Goal: Task Accomplishment & Management: Manage account settings

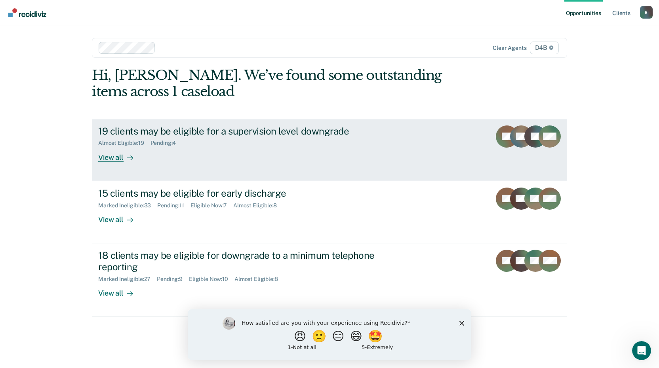
click at [251, 168] on link "19 clients may be eligible for a supervision level downgrade Almost Eligible : …" at bounding box center [329, 150] width 475 height 63
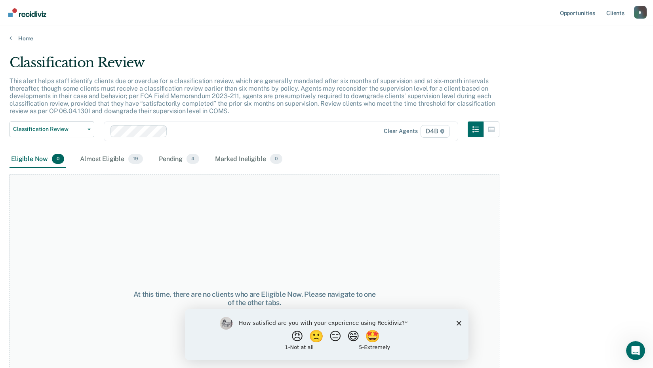
click at [3, 44] on main "Classification Review This alert helps staff identify clients due or overdue fo…" at bounding box center [326, 204] width 653 height 324
click at [10, 39] on icon at bounding box center [11, 38] width 2 height 6
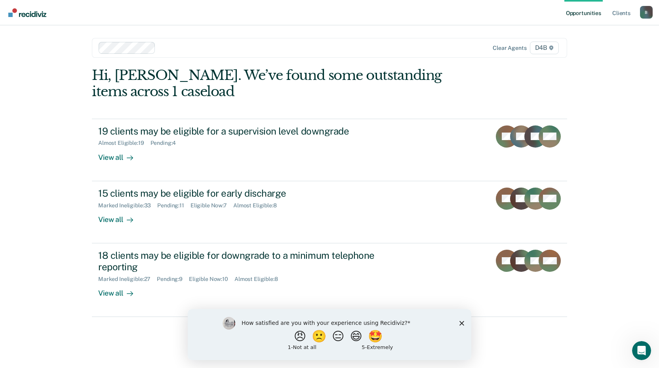
click at [13, 40] on div "Opportunities Client s [EMAIL_ADDRESS][US_STATE][DOMAIN_NAME] B Profile How it …" at bounding box center [329, 184] width 659 height 368
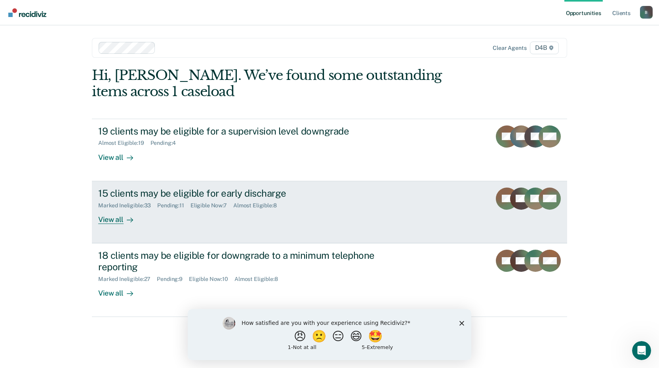
click at [114, 219] on div "View all" at bounding box center [120, 216] width 44 height 15
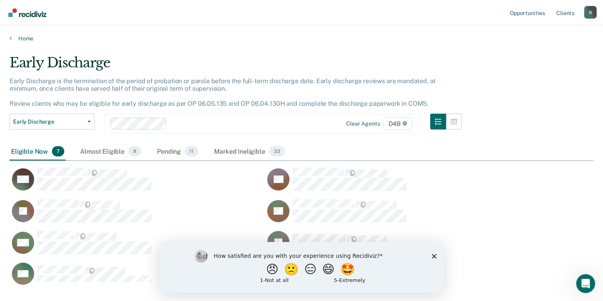
scroll to position [6, 6]
click at [508, 221] on div "ST" at bounding box center [392, 215] width 255 height 32
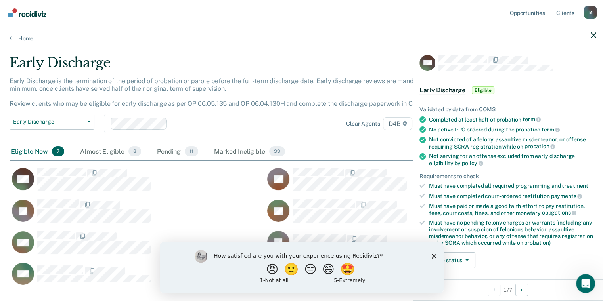
click at [521, 265] on div "Update status [PERSON_NAME] Mark Ineligible" at bounding box center [507, 260] width 177 height 16
click at [436, 256] on div "How satisfied are you with your experience using Recidiviz? 😠 🙁 😑 😄 🤩 1 - Not a…" at bounding box center [301, 267] width 284 height 51
click at [433, 254] on icon "Close survey" at bounding box center [433, 256] width 5 height 5
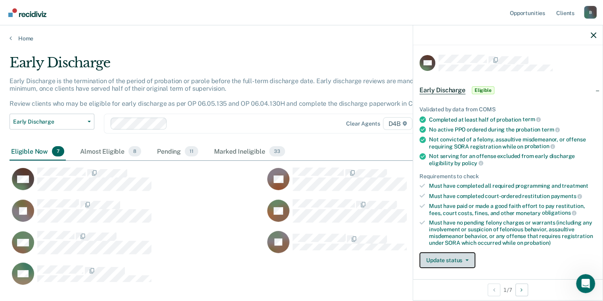
click at [467, 261] on button "Update status" at bounding box center [447, 260] width 56 height 16
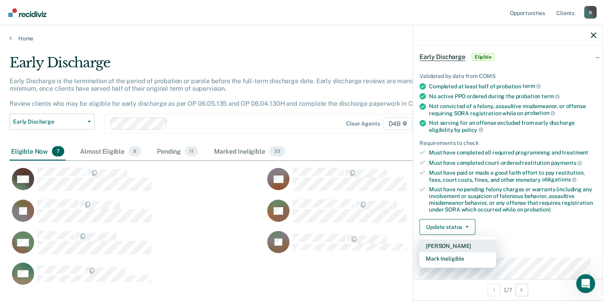
scroll to position [158, 0]
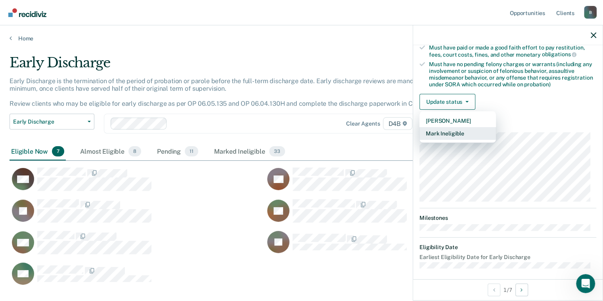
click at [463, 129] on button "Mark Ineligible" at bounding box center [457, 133] width 76 height 13
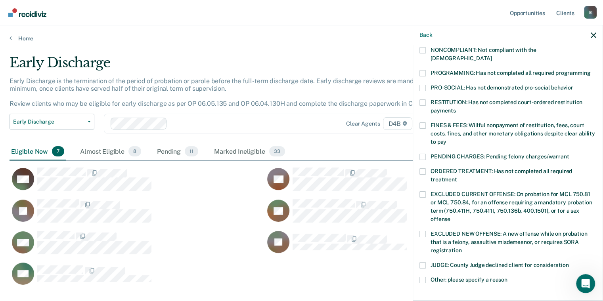
click at [421, 262] on span at bounding box center [422, 265] width 6 height 6
click at [569, 262] on input "JUDGE: County Judge declined client for consideration" at bounding box center [569, 262] width 0 height 0
click at [423, 277] on span at bounding box center [422, 280] width 6 height 6
click at [507, 277] on input "Other: please specify a reason" at bounding box center [507, 277] width 0 height 0
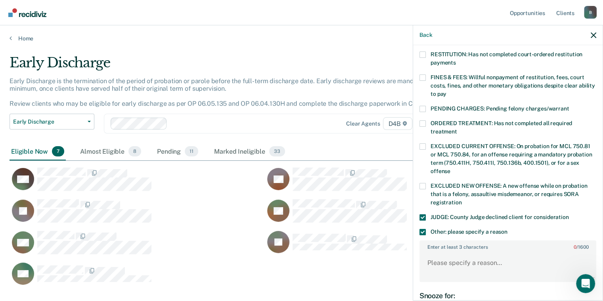
scroll to position [277, 0]
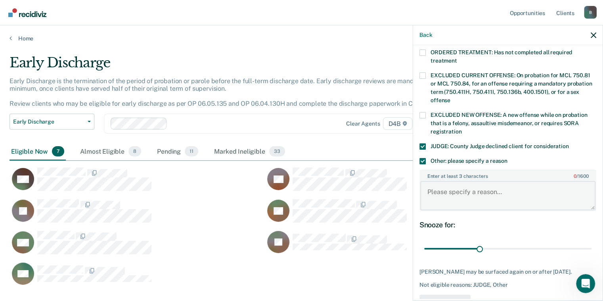
paste textarea "[PERSON_NAME] will not early discharge - discharge 90 days prior to discharge d…"
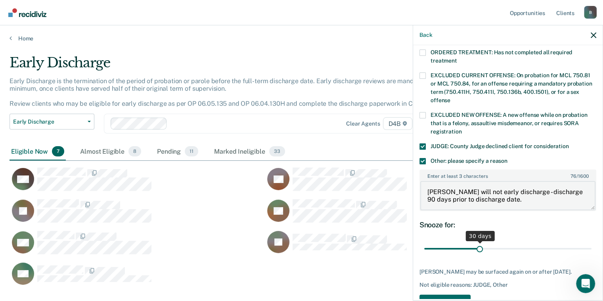
type textarea "[PERSON_NAME] will not early discharge - discharge 90 days prior to discharge d…"
drag, startPoint x: 476, startPoint y: 239, endPoint x: 635, endPoint y: 226, distance: 159.3
type input "90"
click at [591, 242] on input "range" at bounding box center [507, 249] width 167 height 14
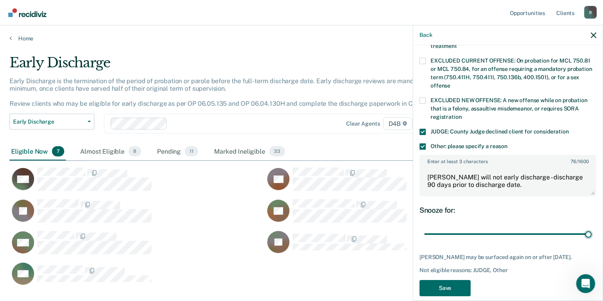
scroll to position [300, 0]
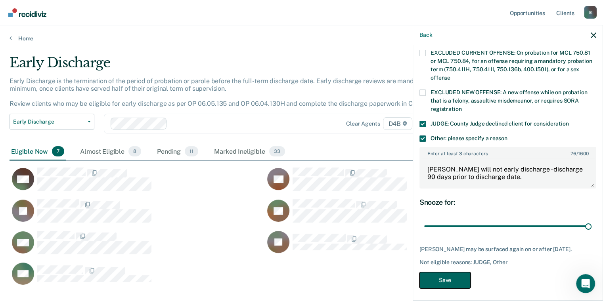
click at [458, 277] on button "Save" at bounding box center [444, 280] width 51 height 16
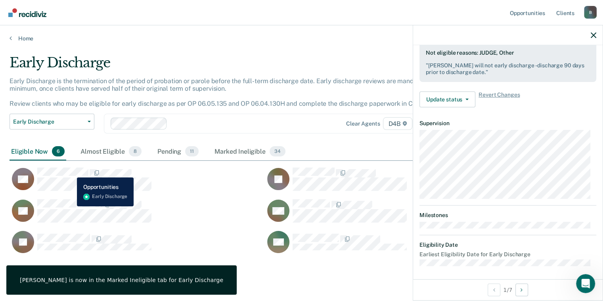
scroll to position [161, 0]
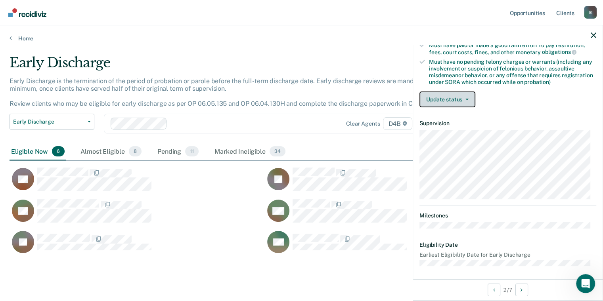
click at [433, 94] on button "Update status" at bounding box center [447, 100] width 56 height 16
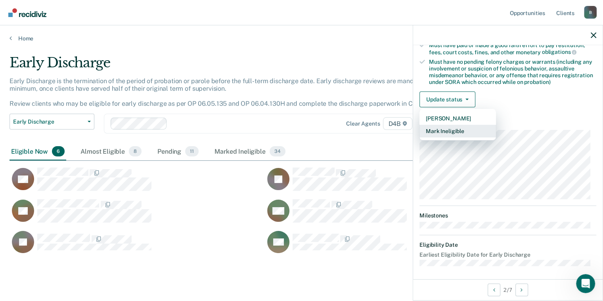
click at [460, 127] on button "Mark Ineligible" at bounding box center [457, 131] width 76 height 13
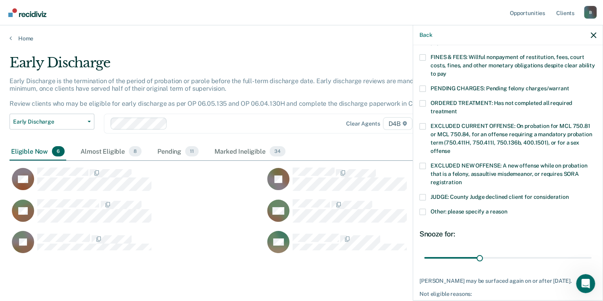
scroll to position [259, 0]
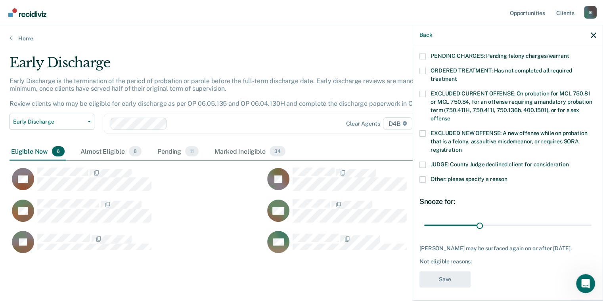
click at [426, 162] on label "JUDGE: County Judge declined client for consideration" at bounding box center [507, 166] width 177 height 8
click at [569, 162] on input "JUDGE: County Judge declined client for consideration" at bounding box center [569, 162] width 0 height 0
click at [424, 176] on span at bounding box center [422, 179] width 6 height 6
click at [507, 176] on input "Other: please specify a reason" at bounding box center [507, 176] width 0 height 0
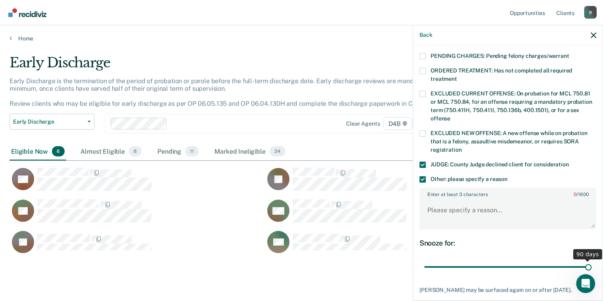
drag, startPoint x: 475, startPoint y: 256, endPoint x: 618, endPoint y: 245, distance: 143.4
type input "90"
click at [591, 260] on input "range" at bounding box center [507, 267] width 167 height 14
click at [446, 200] on textarea "Enter at least 3 characters 0 / 1600" at bounding box center [507, 213] width 175 height 29
paste textarea "Judge [PERSON_NAME] does not allow OWI-3rds off probation early"
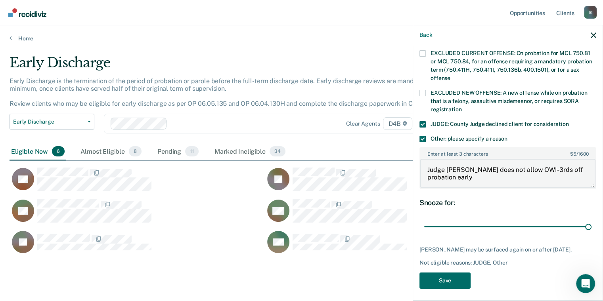
scroll to position [300, 0]
type textarea "Judge [PERSON_NAME] does not allow OWI-3rds off probation early"
click at [466, 277] on button "Save" at bounding box center [444, 280] width 51 height 16
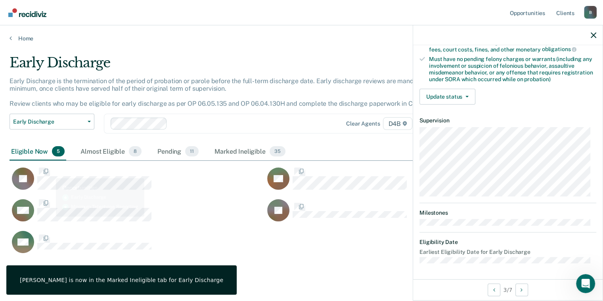
scroll to position [161, 0]
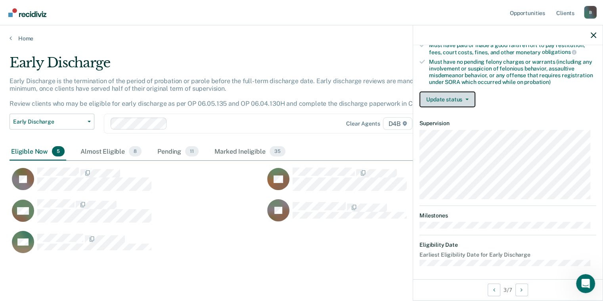
click at [441, 97] on button "Update status" at bounding box center [447, 100] width 56 height 16
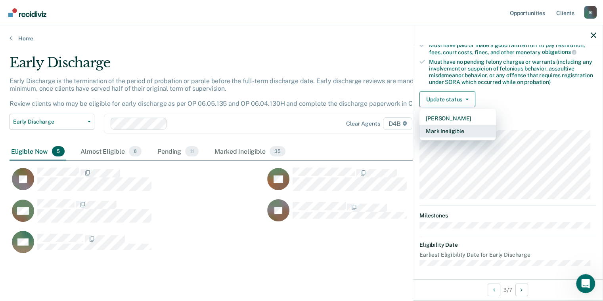
click at [457, 128] on button "Mark Ineligible" at bounding box center [457, 131] width 76 height 13
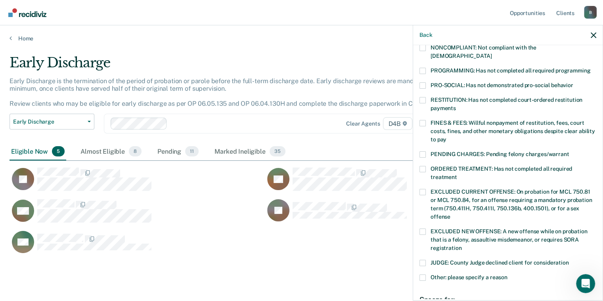
drag, startPoint x: 425, startPoint y: 90, endPoint x: 608, endPoint y: 50, distance: 187.7
click at [426, 97] on label "RESTITUTION: Has not completed court-ordered restitution payments" at bounding box center [507, 105] width 177 height 17
click at [456, 105] on input "RESTITUTION: Has not completed court-ordered restitution payments" at bounding box center [456, 105] width 0 height 0
click at [423, 120] on span at bounding box center [422, 123] width 6 height 6
click at [446, 137] on input "FINES & FEES: Willful nonpayment of restitution, fees, court costs, fines, and …" at bounding box center [446, 137] width 0 height 0
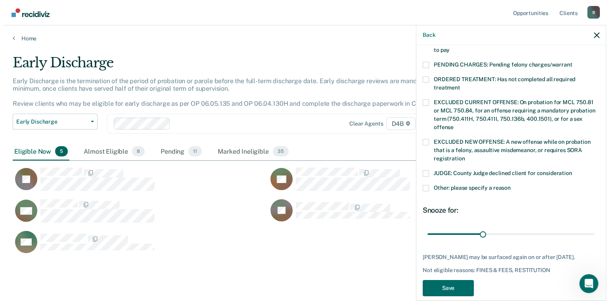
scroll to position [252, 0]
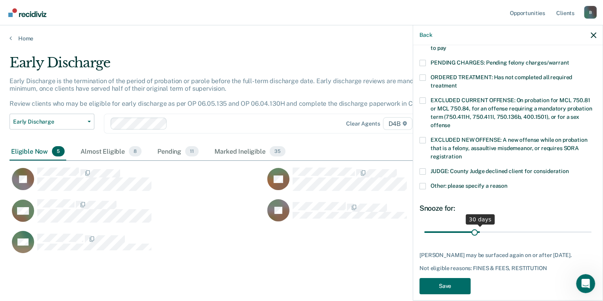
drag, startPoint x: 471, startPoint y: 217, endPoint x: 472, endPoint y: 224, distance: 7.3
click at [471, 225] on input "range" at bounding box center [507, 232] width 167 height 14
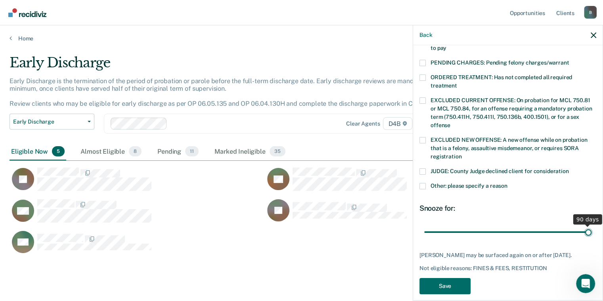
drag, startPoint x: 473, startPoint y: 225, endPoint x: 591, endPoint y: 200, distance: 121.0
type input "90"
click at [591, 225] on input "range" at bounding box center [507, 232] width 167 height 14
click at [456, 284] on button "Save" at bounding box center [444, 286] width 51 height 16
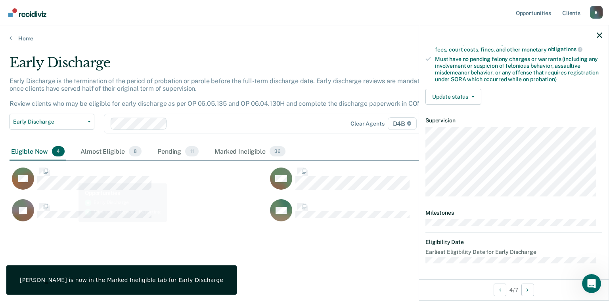
scroll to position [161, 0]
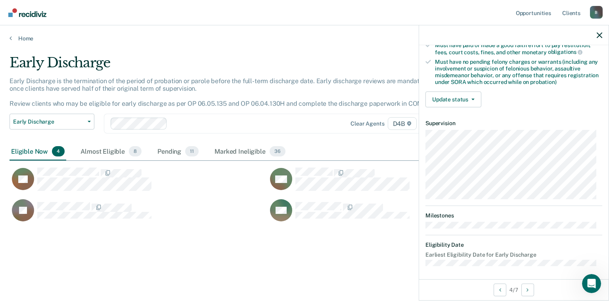
click at [86, 165] on div "ST MC BJ QC" at bounding box center [268, 192] width 516 height 63
click at [445, 101] on button "Update status" at bounding box center [453, 100] width 56 height 16
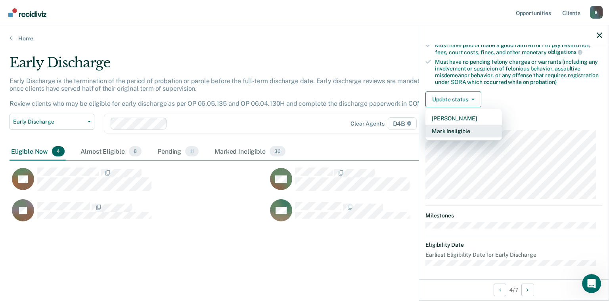
click at [485, 125] on button "Mark Ineligible" at bounding box center [463, 131] width 76 height 13
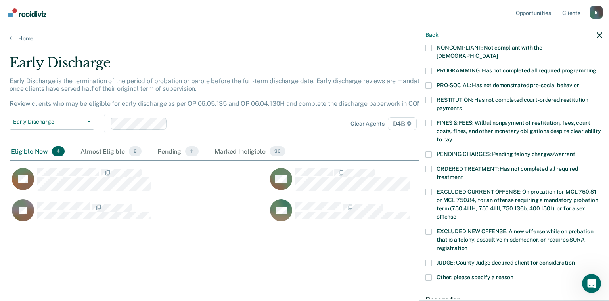
click at [430, 120] on span at bounding box center [428, 123] width 6 height 6
click at [452, 137] on input "FINES & FEES: Willful nonpayment of restitution, fees, court costs, fines, and …" at bounding box center [452, 137] width 0 height 0
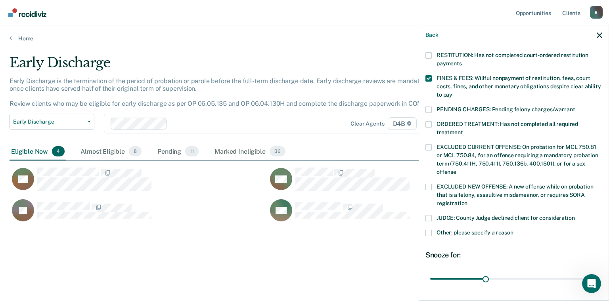
scroll to position [259, 0]
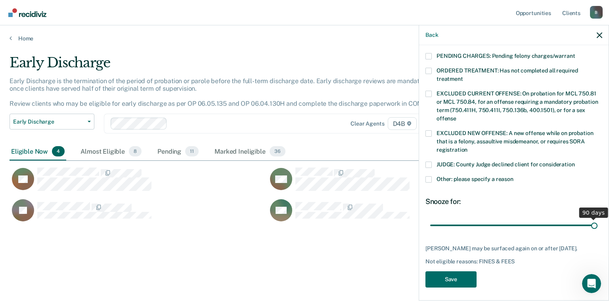
drag, startPoint x: 485, startPoint y: 216, endPoint x: 664, endPoint y: 201, distance: 180.0
type input "90"
click at [597, 219] on input "range" at bounding box center [513, 226] width 167 height 14
click at [454, 274] on button "Save" at bounding box center [450, 279] width 51 height 16
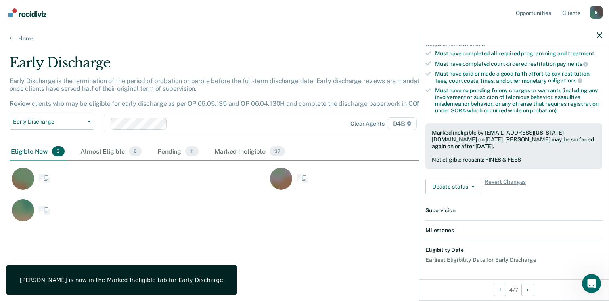
scroll to position [219, 0]
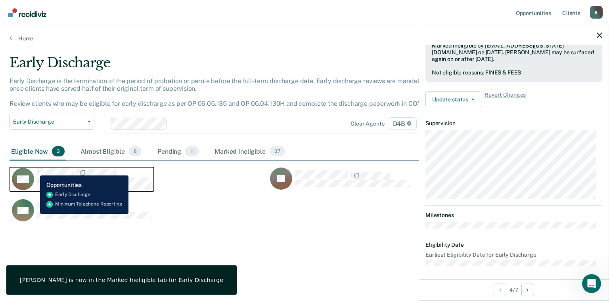
click at [34, 170] on div "MC" at bounding box center [81, 179] width 139 height 23
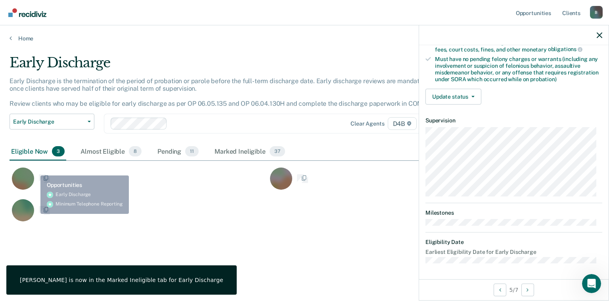
scroll to position [161, 0]
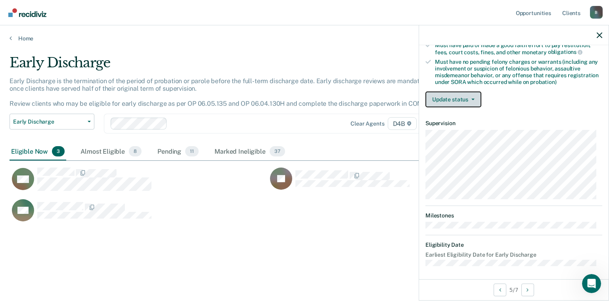
click at [463, 93] on button "Update status" at bounding box center [453, 100] width 56 height 16
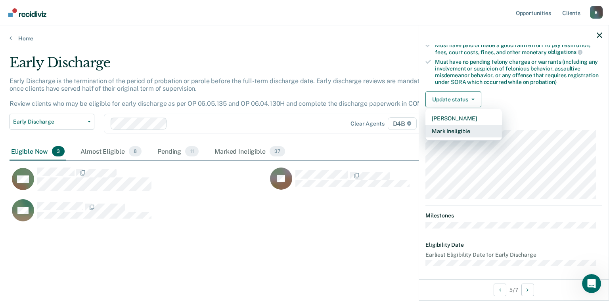
click at [471, 125] on button "Mark Ineligible" at bounding box center [463, 131] width 76 height 13
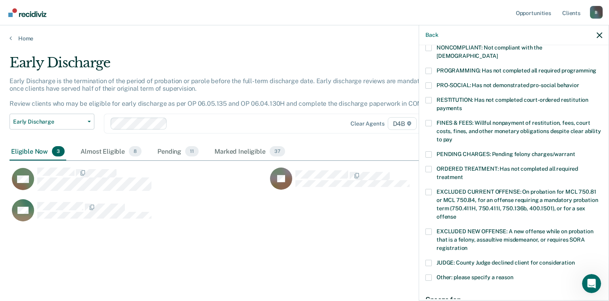
drag, startPoint x: 431, startPoint y: 114, endPoint x: 484, endPoint y: 184, distance: 87.7
click at [431, 120] on label "FINES & FEES: Willful nonpayment of restitution, fees, court costs, fines, and …" at bounding box center [513, 132] width 177 height 25
click at [452, 137] on input "FINES & FEES: Willful nonpayment of restitution, fees, court costs, fines, and …" at bounding box center [452, 137] width 0 height 0
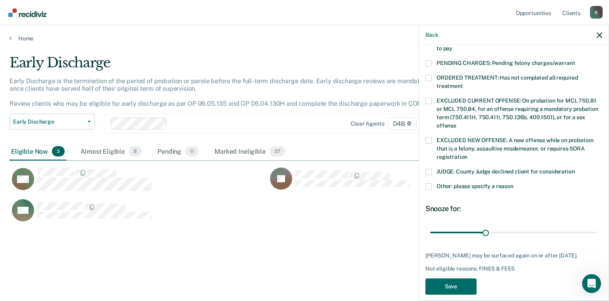
scroll to position [252, 0]
drag, startPoint x: 483, startPoint y: 223, endPoint x: 596, endPoint y: 223, distance: 113.7
type input "90"
click at [596, 225] on input "range" at bounding box center [513, 232] width 167 height 14
click at [447, 279] on button "Save" at bounding box center [450, 286] width 51 height 16
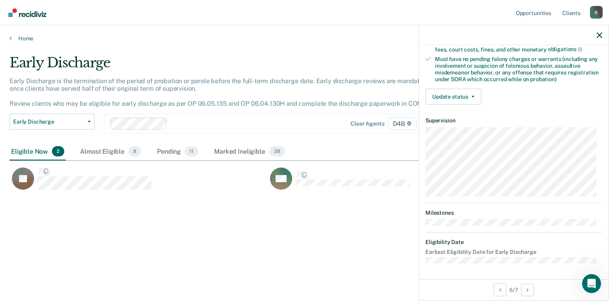
scroll to position [161, 0]
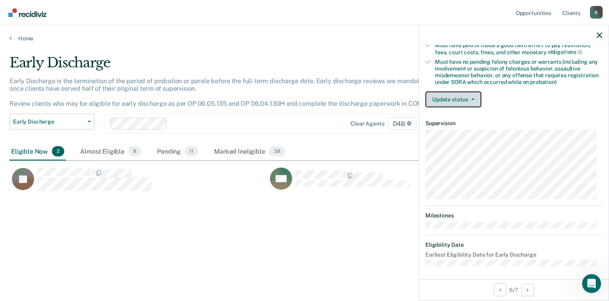
click at [453, 101] on button "Update status" at bounding box center [453, 100] width 56 height 16
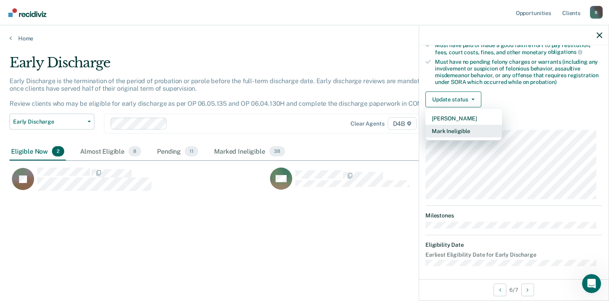
click at [458, 133] on button "Mark Ineligible" at bounding box center [463, 131] width 76 height 13
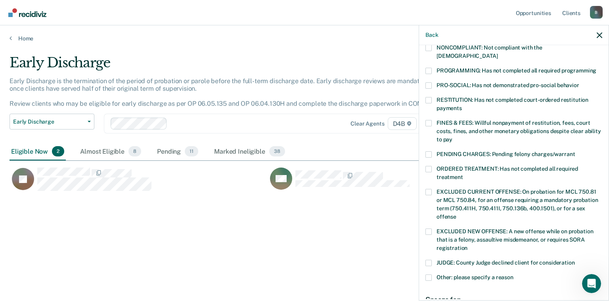
click at [433, 120] on label "FINES & FEES: Willful nonpayment of restitution, fees, court costs, fines, and …" at bounding box center [513, 132] width 177 height 25
click at [452, 137] on input "FINES & FEES: Willful nonpayment of restitution, fees, court costs, fines, and …" at bounding box center [452, 137] width 0 height 0
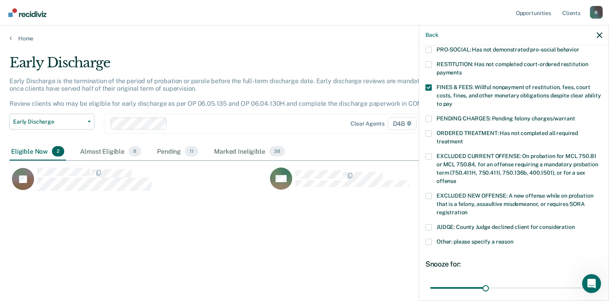
scroll to position [259, 0]
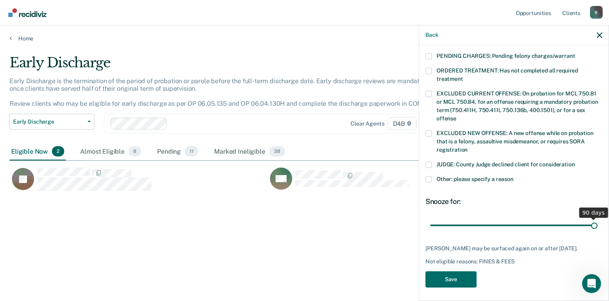
drag, startPoint x: 482, startPoint y: 216, endPoint x: 597, endPoint y: 215, distance: 114.9
type input "90"
click at [597, 219] on input "range" at bounding box center [513, 226] width 167 height 14
click at [465, 282] on button "Save" at bounding box center [450, 279] width 51 height 16
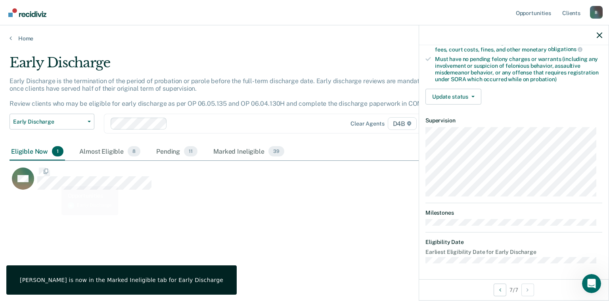
scroll to position [161, 0]
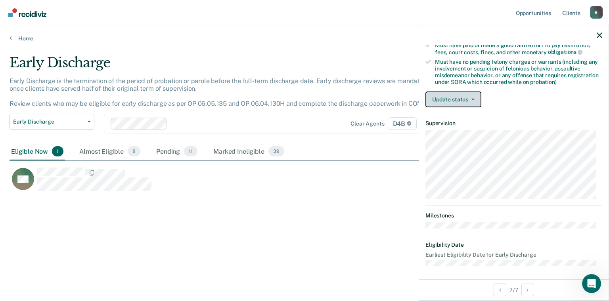
click at [439, 97] on button "Update status" at bounding box center [453, 100] width 56 height 16
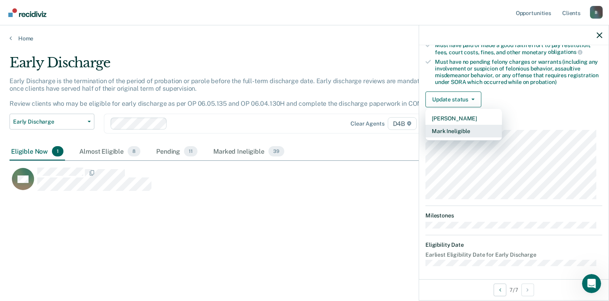
click at [449, 128] on button "Mark Ineligible" at bounding box center [463, 131] width 76 height 13
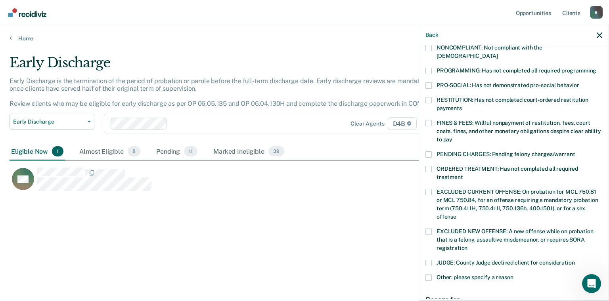
click at [428, 120] on span at bounding box center [428, 123] width 6 height 6
click at [452, 137] on input "FINES & FEES: Willful nonpayment of restitution, fees, court costs, fines, and …" at bounding box center [452, 137] width 0 height 0
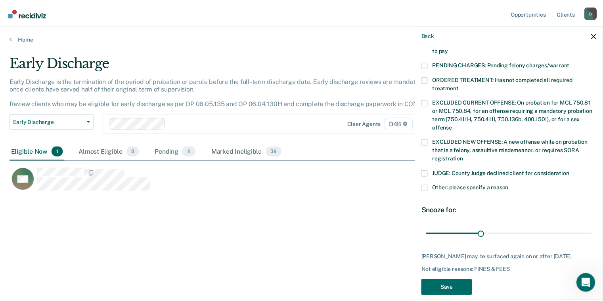
scroll to position [252, 0]
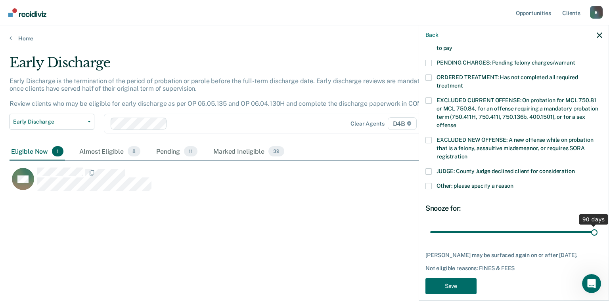
drag, startPoint x: 483, startPoint y: 223, endPoint x: 607, endPoint y: 219, distance: 123.3
type input "90"
click at [597, 225] on input "range" at bounding box center [513, 232] width 167 height 14
click at [474, 278] on button "Save" at bounding box center [450, 286] width 51 height 16
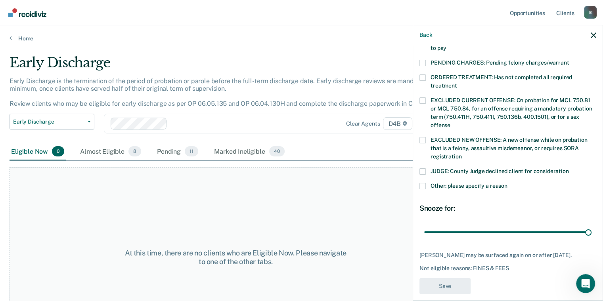
scroll to position [219, 0]
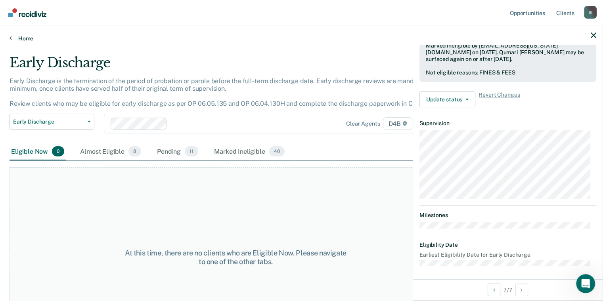
click at [13, 36] on link "Home" at bounding box center [302, 38] width 584 height 7
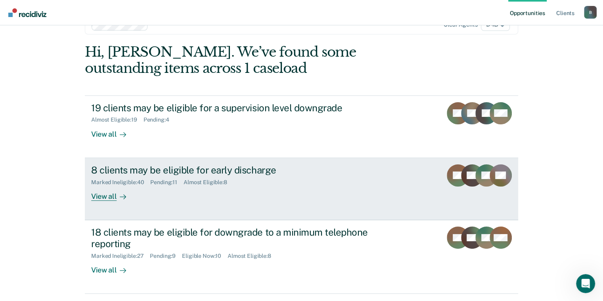
scroll to position [48, 0]
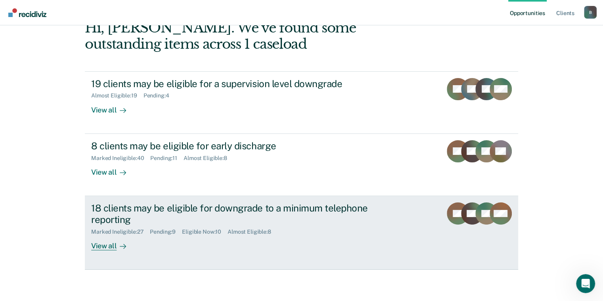
click at [98, 247] on div "View all" at bounding box center [113, 242] width 44 height 15
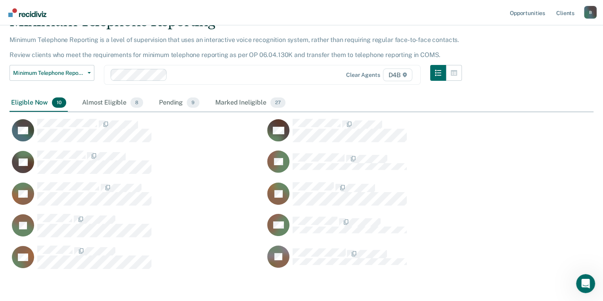
scroll to position [73, 0]
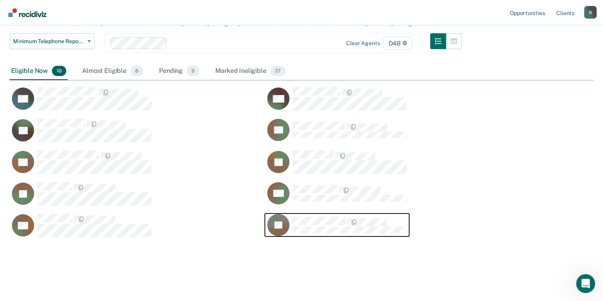
click at [291, 248] on div "Minimum Telephone Reporting Minimum Telephone Reporting is a level of supervisi…" at bounding box center [302, 125] width 584 height 286
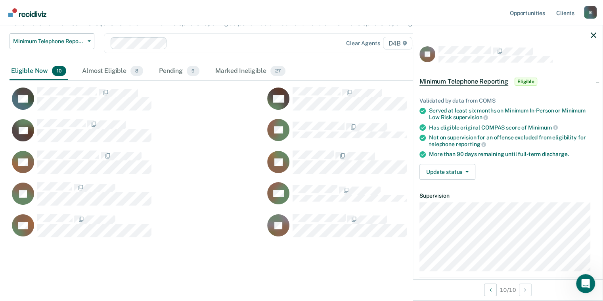
scroll to position [2, 0]
